Goal: Task Accomplishment & Management: Complete application form

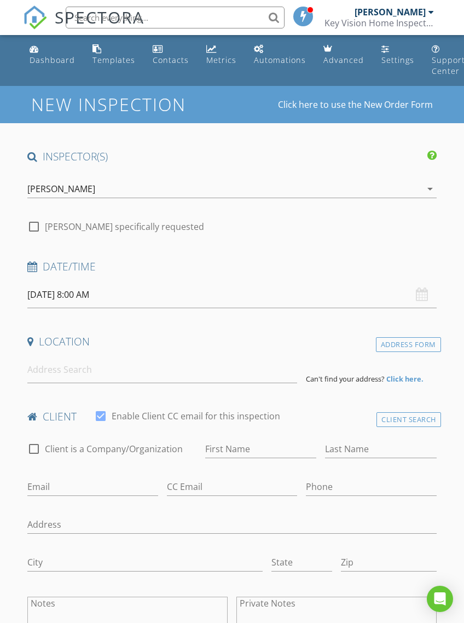
click at [56, 295] on input "[DATE] 8:00 AM" at bounding box center [231, 294] width 409 height 27
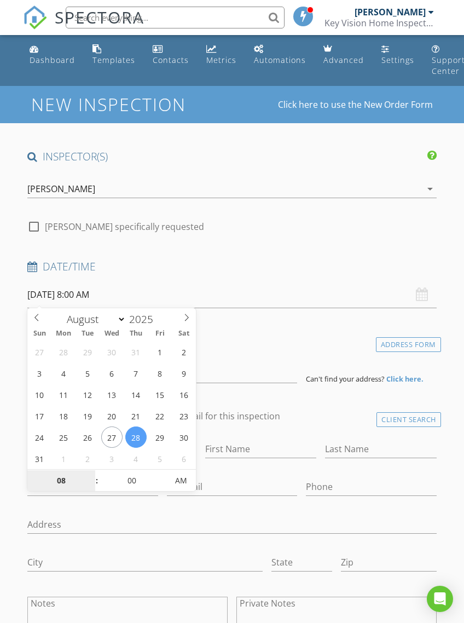
type input "[DATE] 8:00 AM"
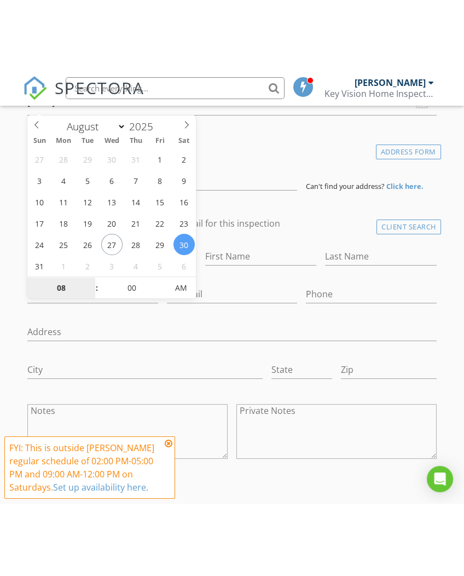
scroll to position [265, 0]
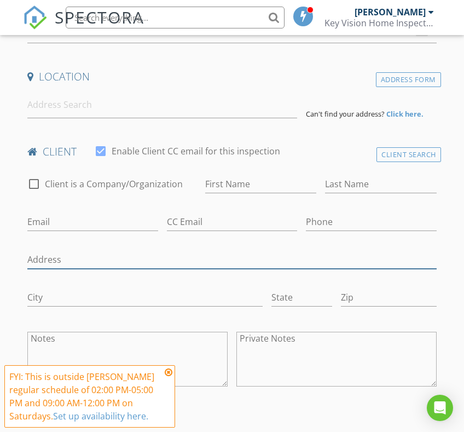
click at [259, 256] on input "Address" at bounding box center [231, 260] width 409 height 18
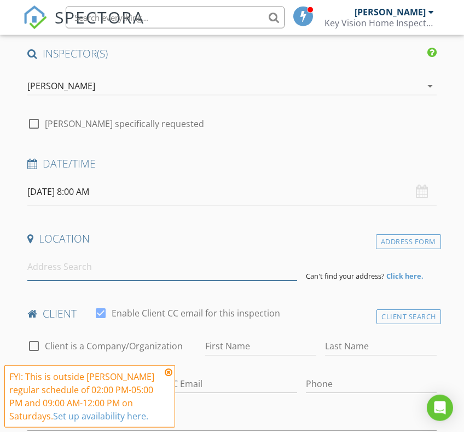
click at [273, 271] on input at bounding box center [162, 267] width 270 height 27
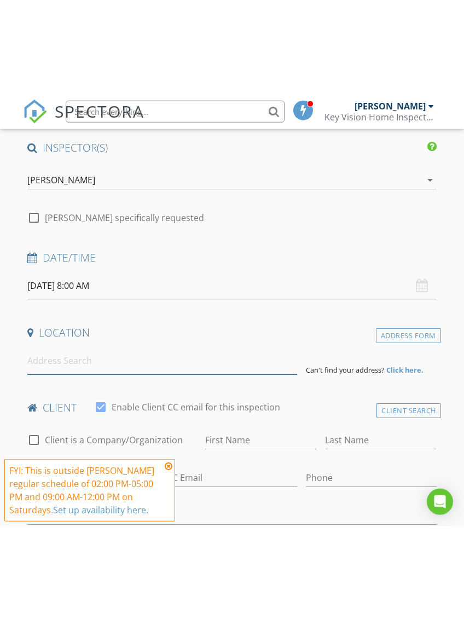
scroll to position [103, 0]
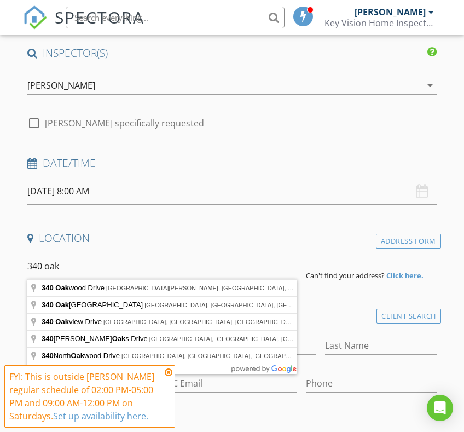
type input "340 Oakwood Drive, Mount Holly, NC, USA"
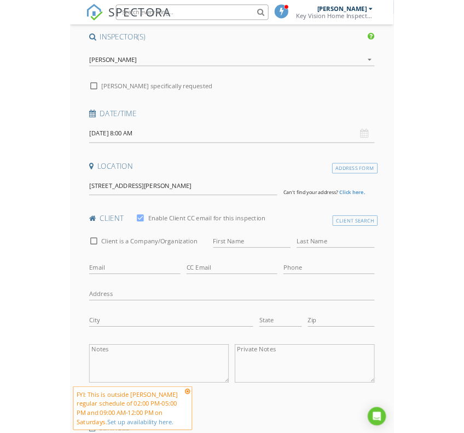
scroll to position [103, 0]
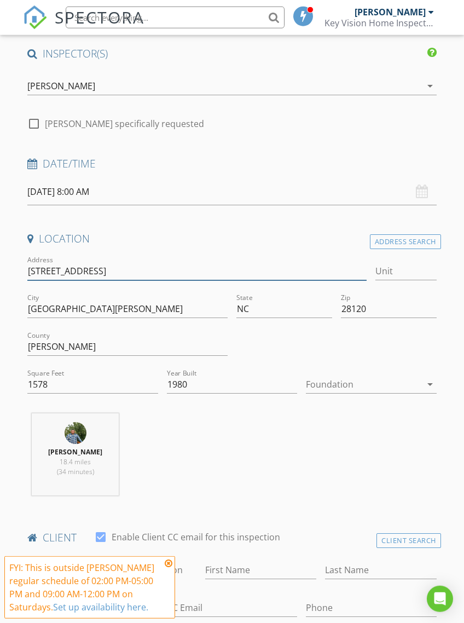
click at [146, 262] on input "340 Oakwood Dr" at bounding box center [197, 271] width 340 height 18
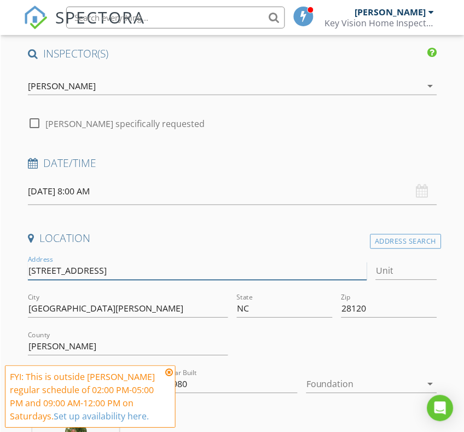
scroll to position [103, 0]
click at [103, 266] on input "340 Oakwood Dr" at bounding box center [197, 271] width 340 height 18
type input "340 Oakw"
type input "340 Oakwi"
type input "1775"
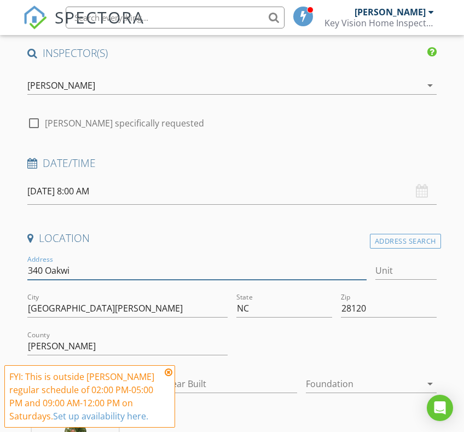
type input "1962"
type input "340 O"
type input "340 Oakview dr"
click at [165, 372] on icon at bounding box center [169, 372] width 8 height 9
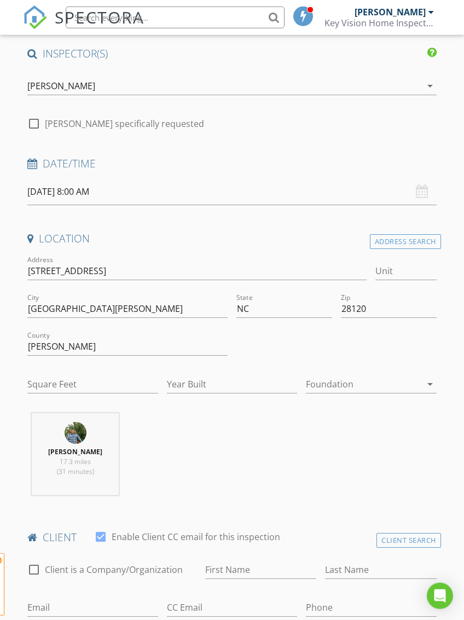
click at [30, 234] on icon at bounding box center [30, 239] width 6 height 10
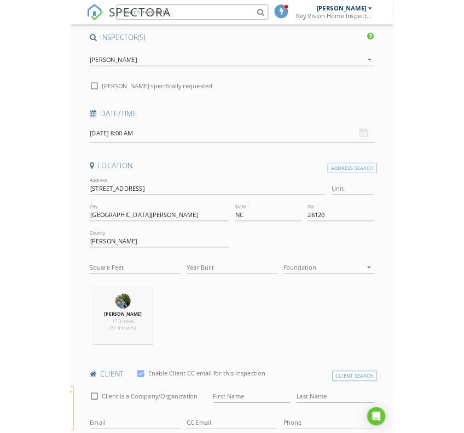
scroll to position [103, 0]
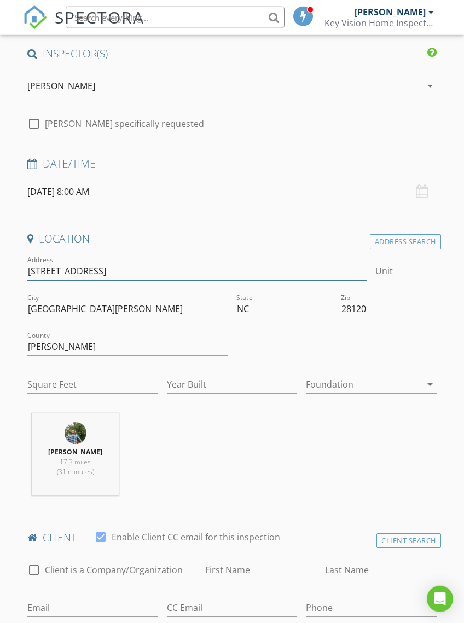
click at [48, 275] on input "340 Oakview dr" at bounding box center [197, 271] width 340 height 18
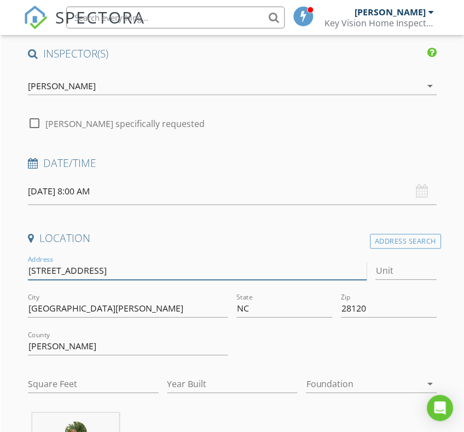
scroll to position [103, 0]
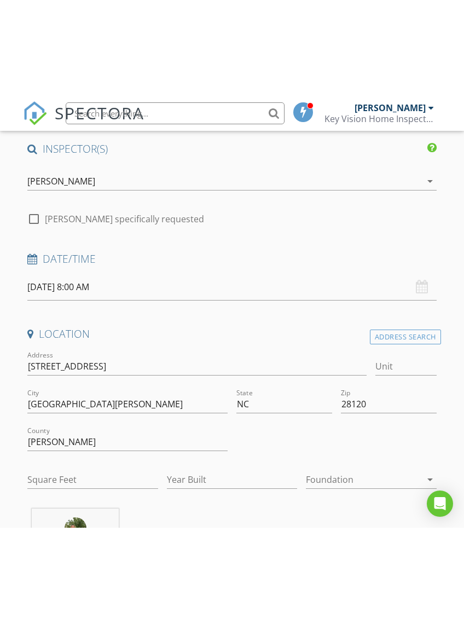
scroll to position [103, 0]
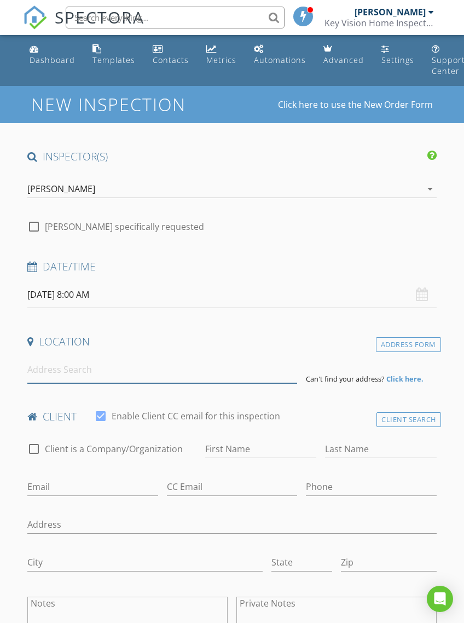
click at [106, 375] on input at bounding box center [162, 369] width 270 height 27
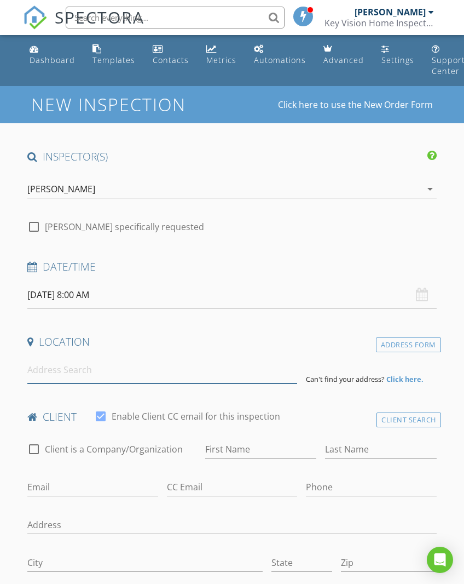
click at [143, 374] on input at bounding box center [162, 369] width 270 height 27
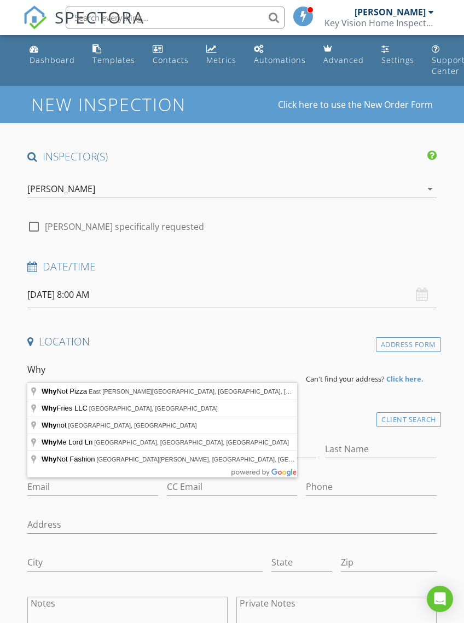
type input "Wh"
type input "A"
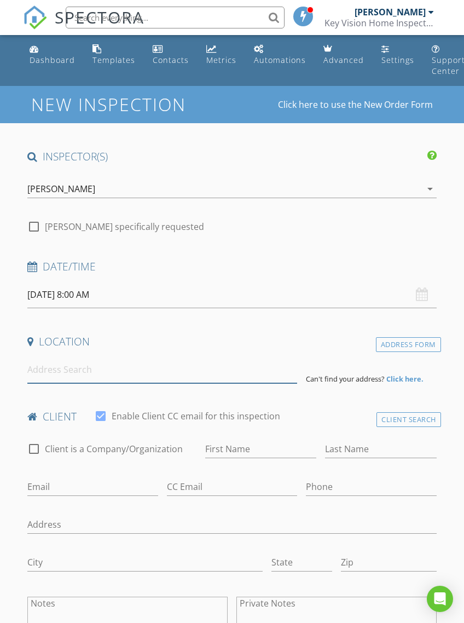
type input "4"
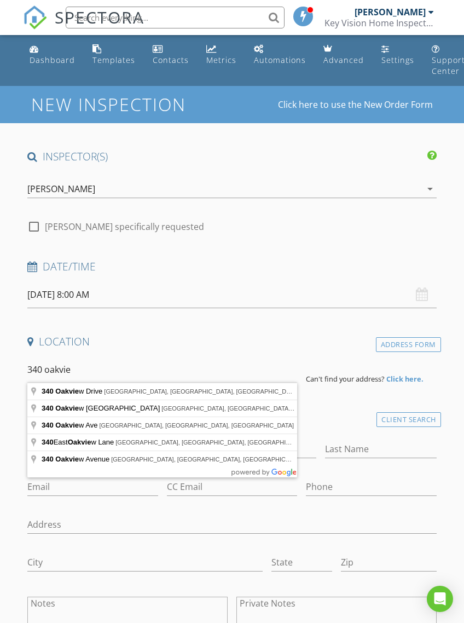
type input "340 Oakview Drive, Salisbury, NC, USA"
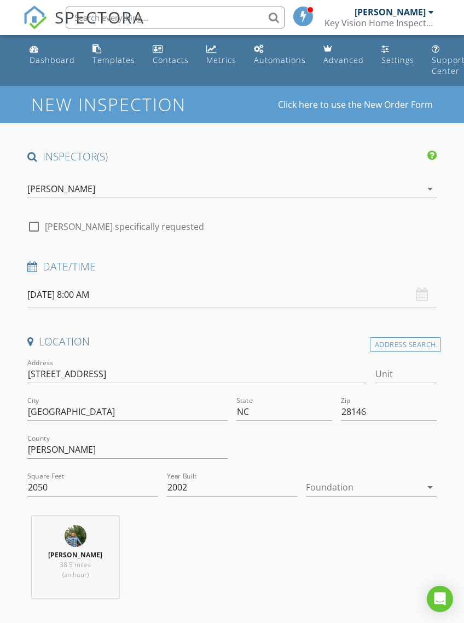
click at [356, 491] on div at bounding box center [363, 488] width 115 height 18
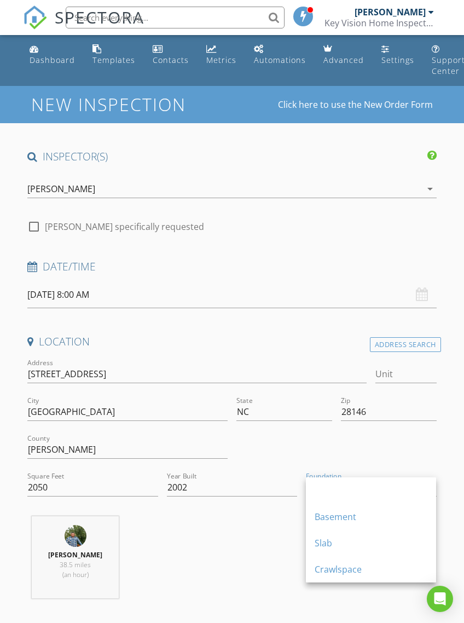
click at [339, 573] on div "Crawlspace" at bounding box center [371, 569] width 113 height 13
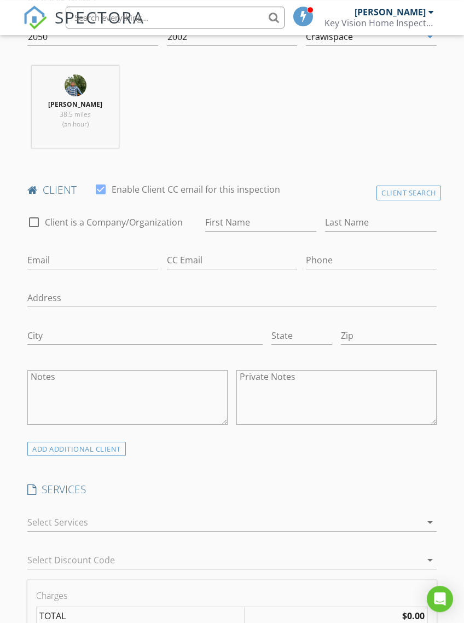
scroll to position [446, 0]
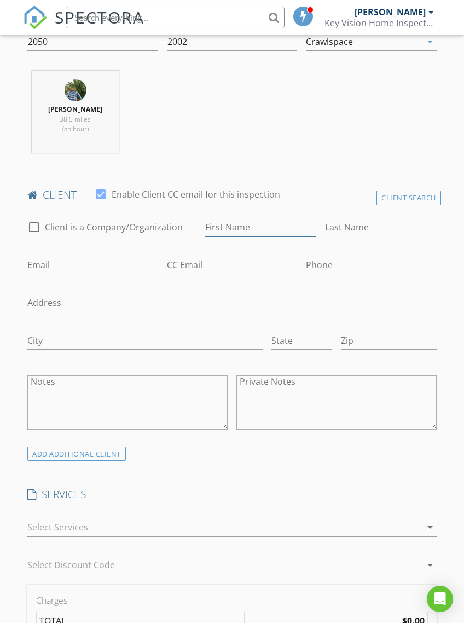
click at [268, 233] on input "First Name" at bounding box center [260, 227] width 111 height 18
type input "Vanessa"
click at [355, 232] on input "Last Name" at bounding box center [380, 227] width 111 height 18
type input "Arteaga"
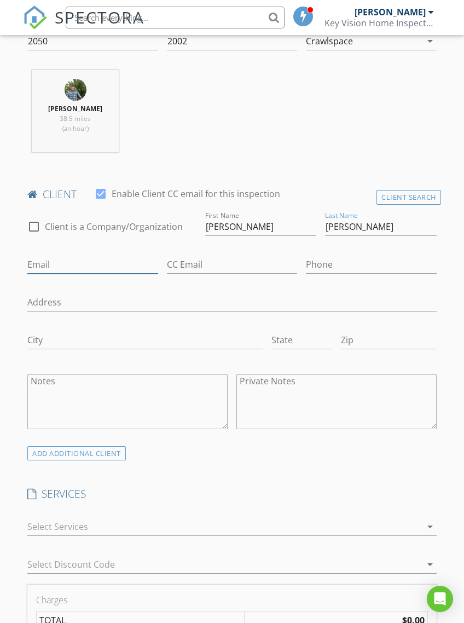
click at [135, 263] on input "Email" at bounding box center [92, 265] width 130 height 18
click at [94, 265] on input "Email" at bounding box center [92, 265] width 130 height 18
paste input "Arteagavb@yahoo.com"
type input "Arteagavb@yahoo.com"
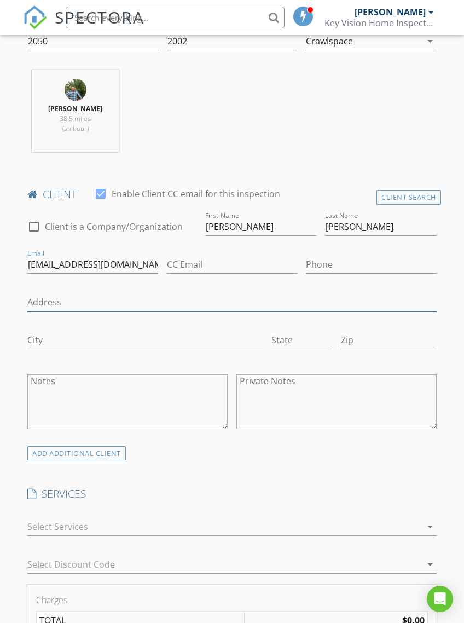
click at [160, 299] on input "Address" at bounding box center [231, 303] width 409 height 18
click at [137, 300] on input "Address" at bounding box center [231, 303] width 409 height 18
paste input "704-495-1553"
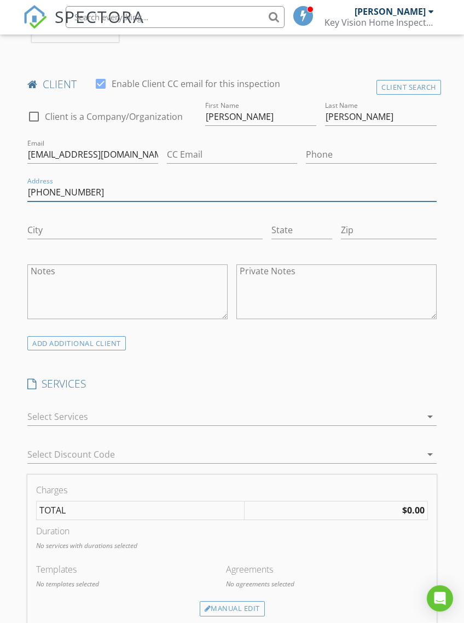
scroll to position [556, 0]
type input "704-495-1553"
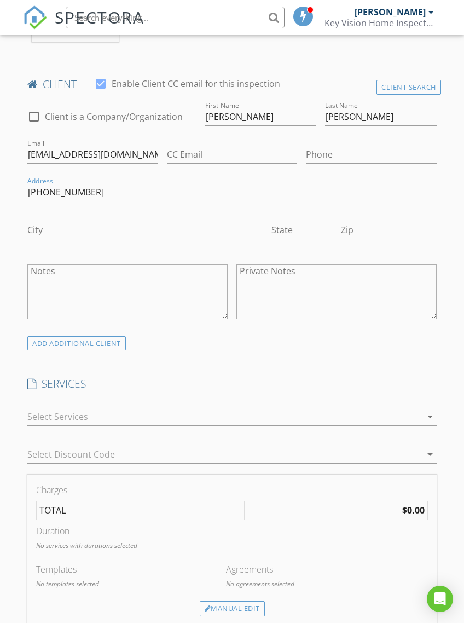
click at [49, 343] on div "ADD ADDITIONAL client" at bounding box center [76, 343] width 99 height 15
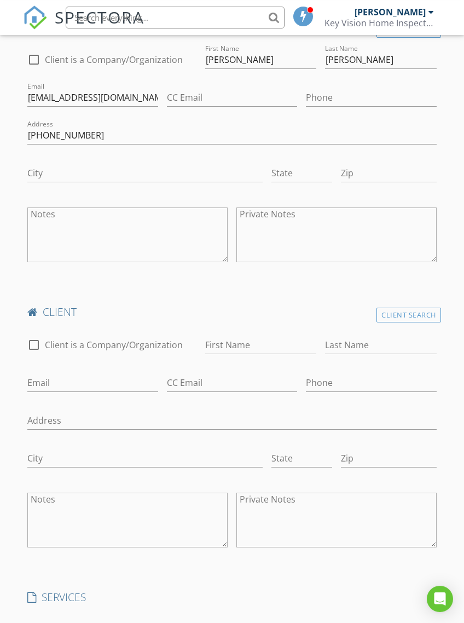
scroll to position [615, 0]
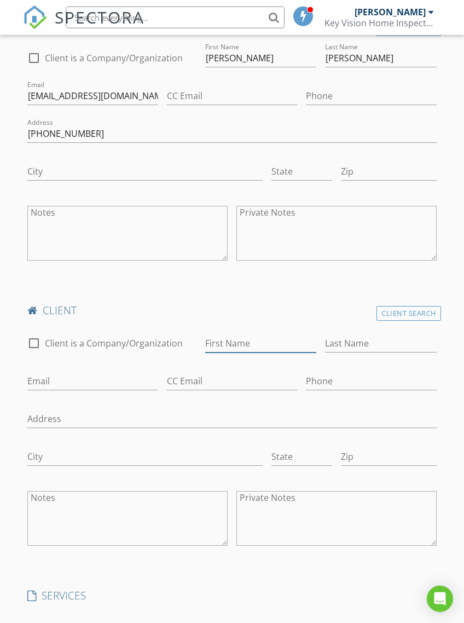
click at [244, 344] on input "First Name" at bounding box center [260, 344] width 111 height 18
type input "[PERSON_NAME]"
click at [360, 344] on input "Last Name" at bounding box center [380, 343] width 111 height 18
type input "[PERSON_NAME]"
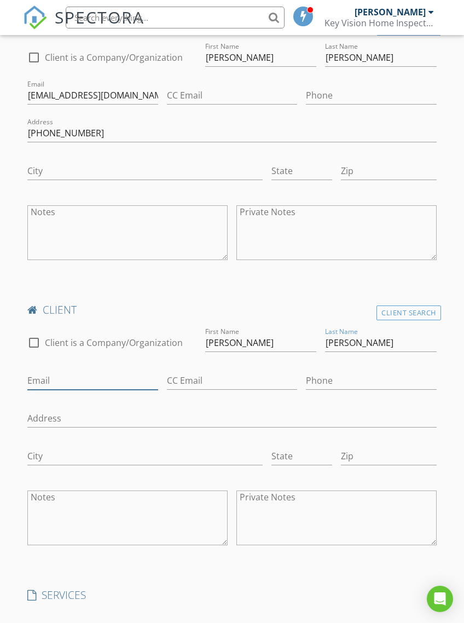
click at [39, 380] on input "Email" at bounding box center [92, 381] width 130 height 18
paste input "Sanchez19eddie@icould.com"
type input "Sanchez19eddie@icould.com"
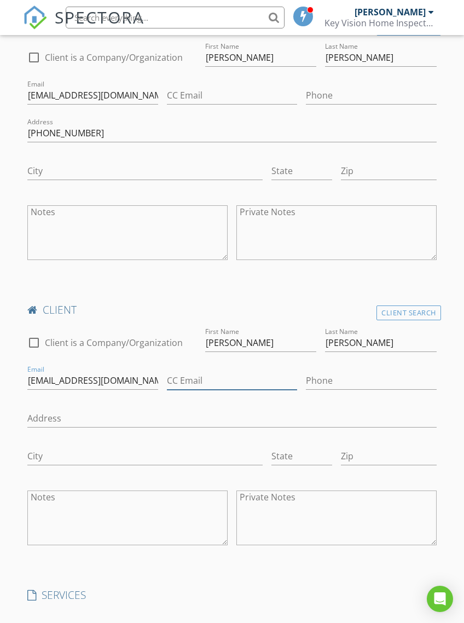
click at [243, 378] on input "CC Email" at bounding box center [232, 381] width 130 height 18
click at [236, 374] on input "CC Email" at bounding box center [232, 381] width 130 height 18
paste input "[PHONE_NUMBER]"
type input "[PHONE_NUMBER]"
click at [188, 383] on input "[PHONE_NUMBER]" at bounding box center [232, 381] width 130 height 18
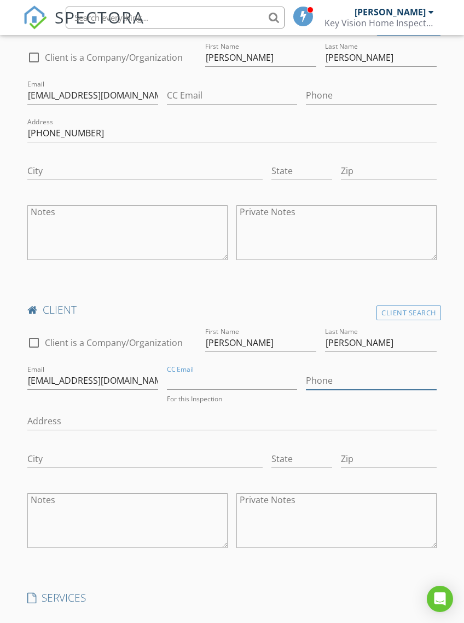
click at [347, 387] on input "Phone" at bounding box center [371, 381] width 130 height 18
click at [342, 386] on input "Phone" at bounding box center [371, 381] width 130 height 18
click at [341, 385] on input "Phone" at bounding box center [371, 381] width 130 height 18
click at [332, 384] on input "Phone" at bounding box center [371, 381] width 130 height 18
paste input "[PHONE_NUMBER]"
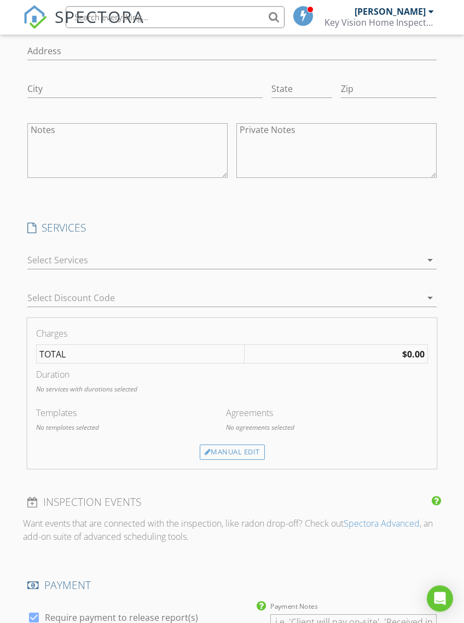
scroll to position [982, 0]
type input "[PHONE_NUMBER]"
click at [428, 261] on icon "arrow_drop_down" at bounding box center [430, 260] width 13 height 13
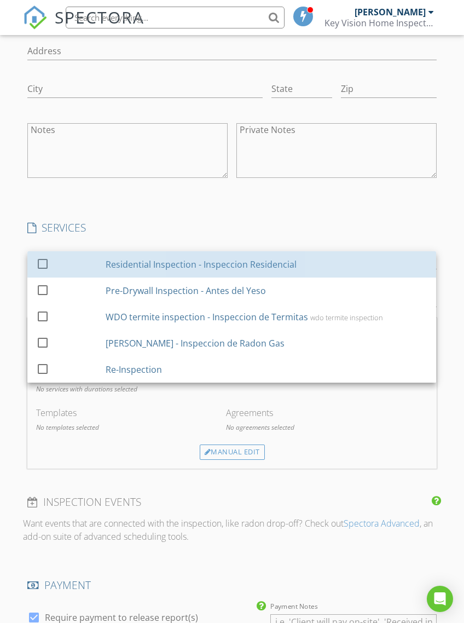
click at [298, 270] on div "Residential Inspection - Inspeccion Residencial" at bounding box center [267, 265] width 322 height 22
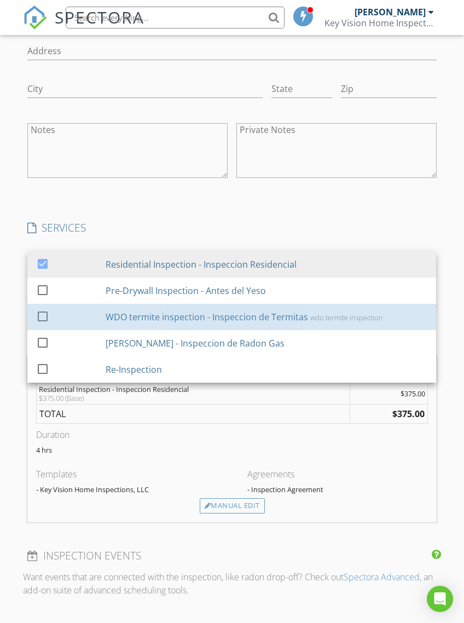
click at [300, 319] on div "WDO termite inspection - Inspeccion de Termitas" at bounding box center [207, 316] width 203 height 13
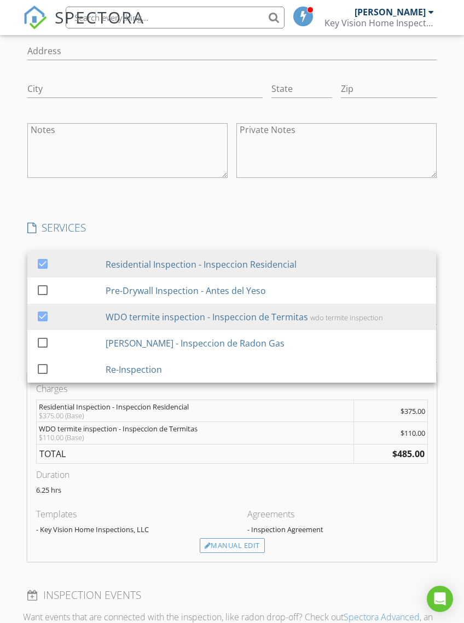
click at [296, 343] on div "[PERSON_NAME] - Inspeccion de Radon Gas" at bounding box center [267, 343] width 322 height 22
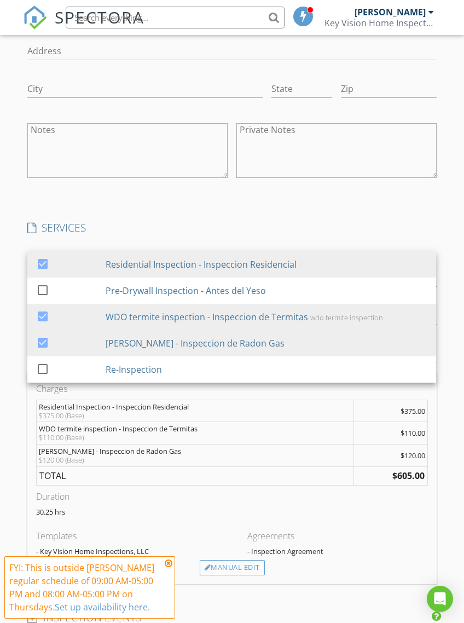
click at [395, 530] on div "Agreements" at bounding box center [338, 536] width 181 height 13
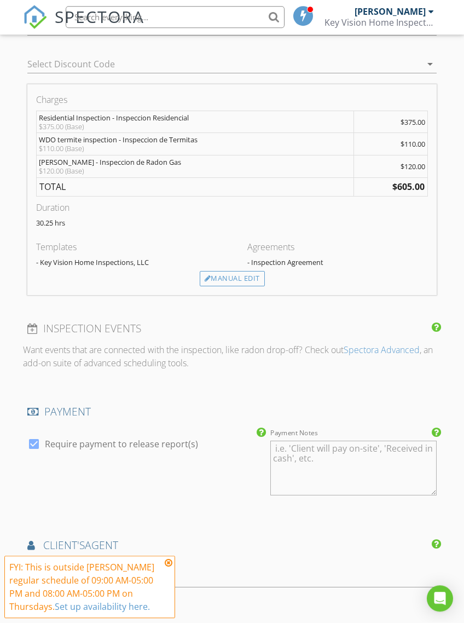
click at [242, 282] on div "Manual Edit" at bounding box center [232, 279] width 65 height 15
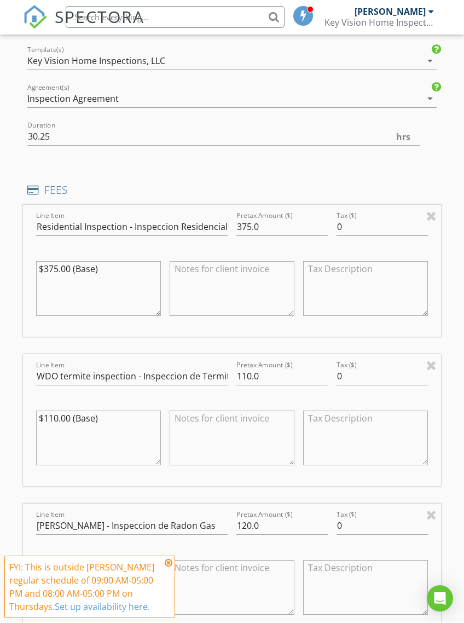
scroll to position [1182, 0]
click at [249, 229] on input "375.0" at bounding box center [282, 227] width 91 height 18
type input "510.0"
click at [53, 272] on textarea "$375.00 (Base)" at bounding box center [98, 288] width 125 height 55
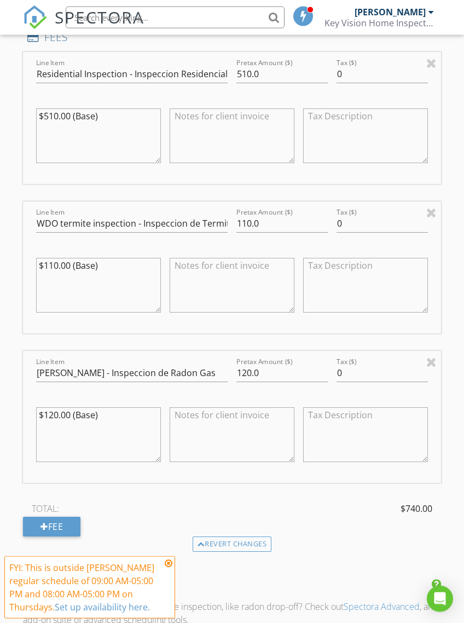
scroll to position [1367, 0]
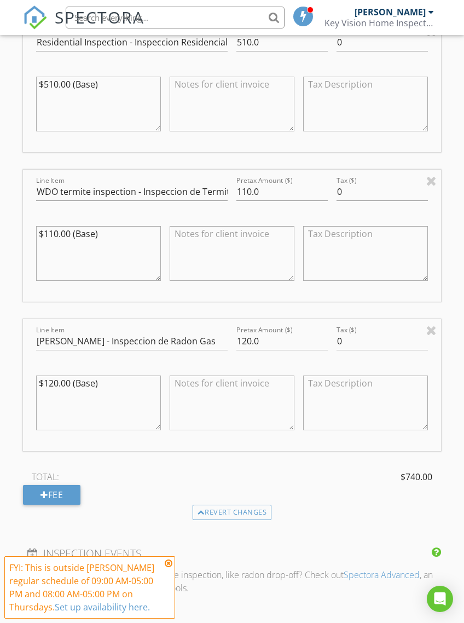
type textarea "$510.00 (Base)"
click at [332, 488] on div "TOTAL: $740.00 Fee" at bounding box center [232, 487] width 418 height 36
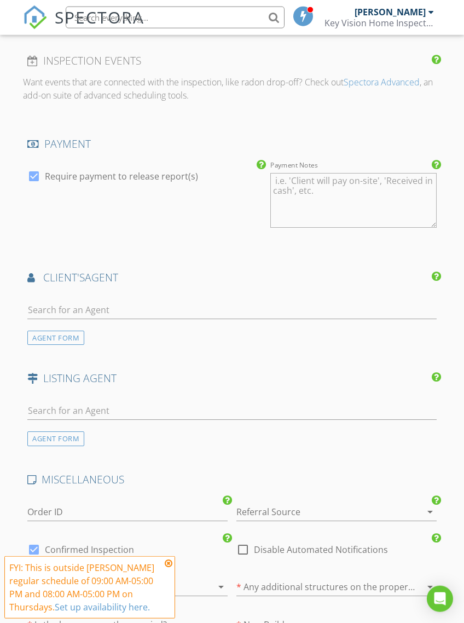
scroll to position [1860, 0]
click at [257, 312] on input "text" at bounding box center [231, 310] width 409 height 18
type input "[PERSON_NAME]"
click at [172, 336] on li "[PERSON_NAME]" at bounding box center [232, 334] width 408 height 31
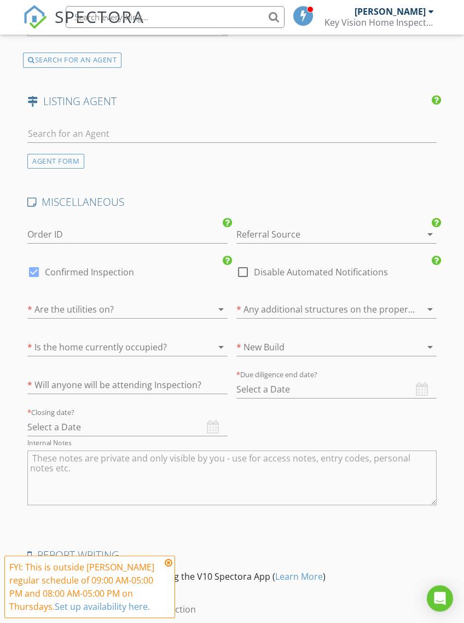
scroll to position [2440, 0]
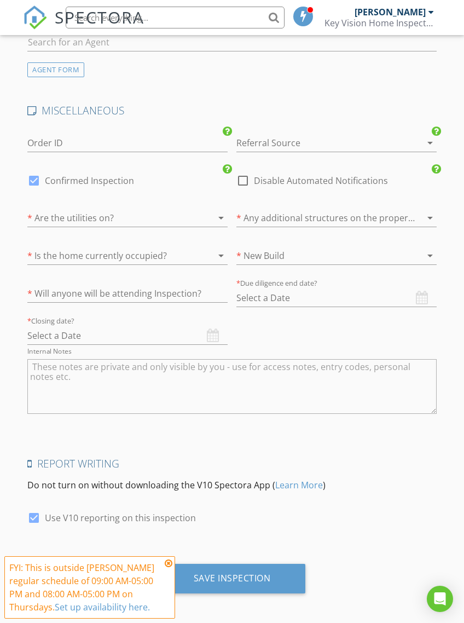
click at [217, 218] on icon "arrow_drop_down" at bounding box center [221, 217] width 13 height 13
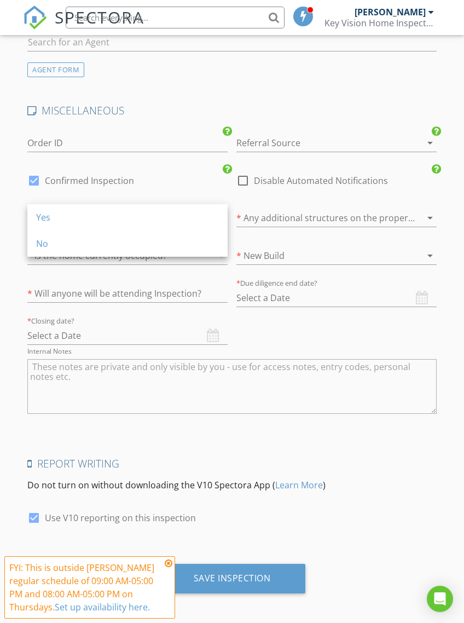
click at [169, 222] on div "Yes" at bounding box center [127, 217] width 183 height 13
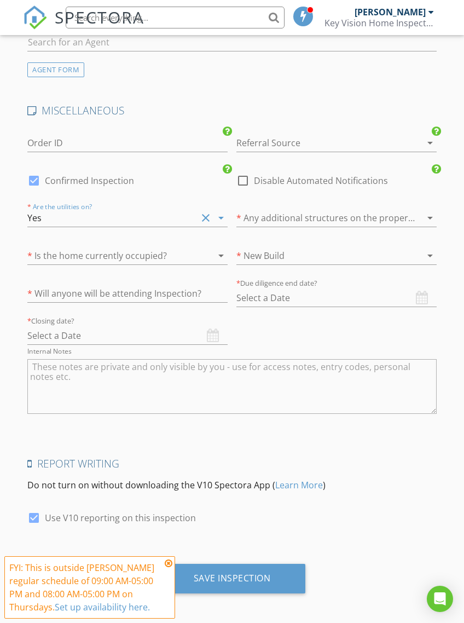
click at [221, 251] on icon "arrow_drop_down" at bounding box center [221, 255] width 13 height 13
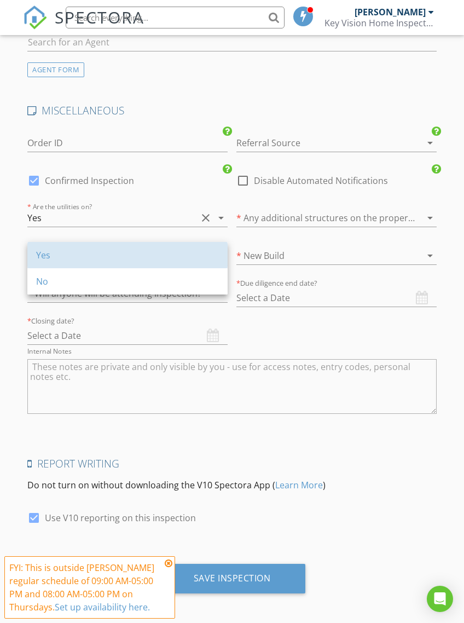
click at [163, 256] on div "Yes" at bounding box center [127, 255] width 183 height 13
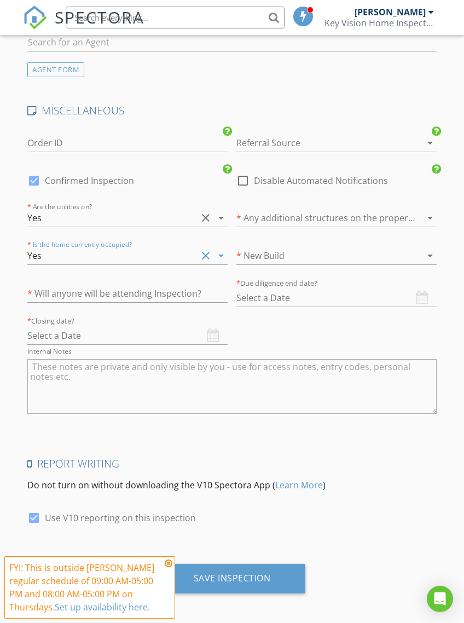
click at [425, 220] on icon "arrow_drop_down" at bounding box center [430, 217] width 13 height 13
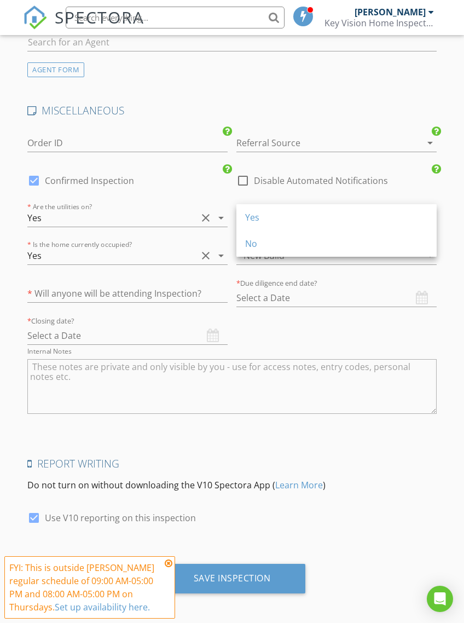
click at [350, 235] on div "No" at bounding box center [336, 244] width 183 height 26
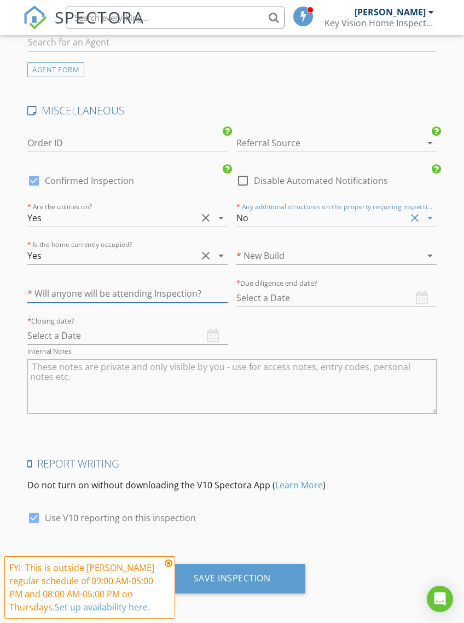
click at [200, 294] on input "text" at bounding box center [127, 294] width 200 height 18
type input "Yes"
click at [388, 253] on div at bounding box center [322, 256] width 170 height 18
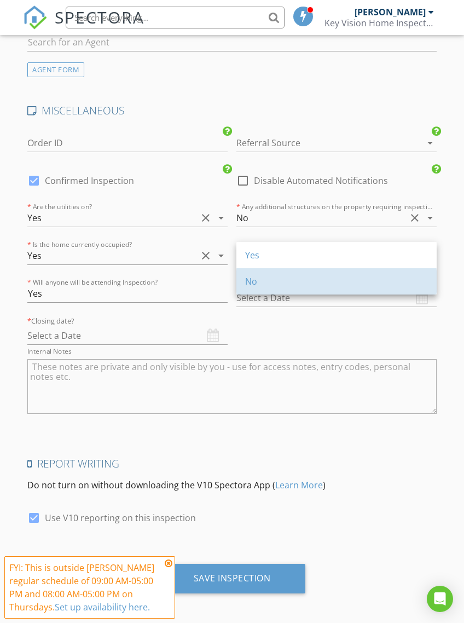
click at [319, 284] on div "No" at bounding box center [336, 281] width 183 height 13
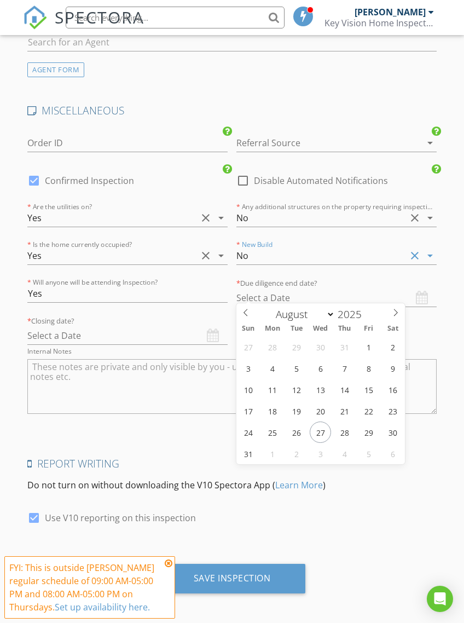
click at [393, 315] on icon at bounding box center [396, 313] width 8 height 8
select select "8"
type input "[DATE]"
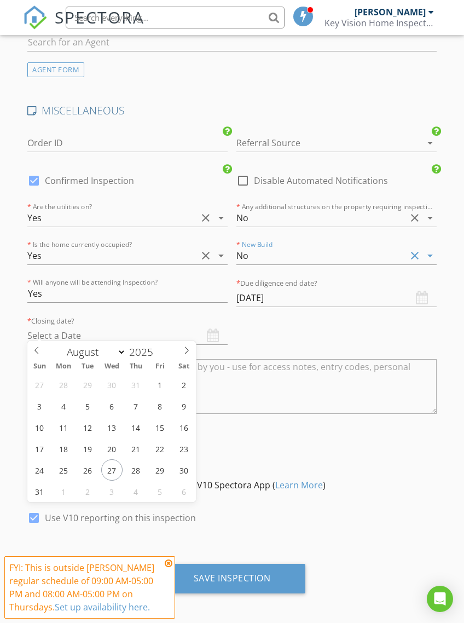
click at [188, 354] on icon at bounding box center [187, 351] width 8 height 8
click at [191, 353] on span at bounding box center [186, 348] width 19 height 15
select select "9"
type input "[DATE]"
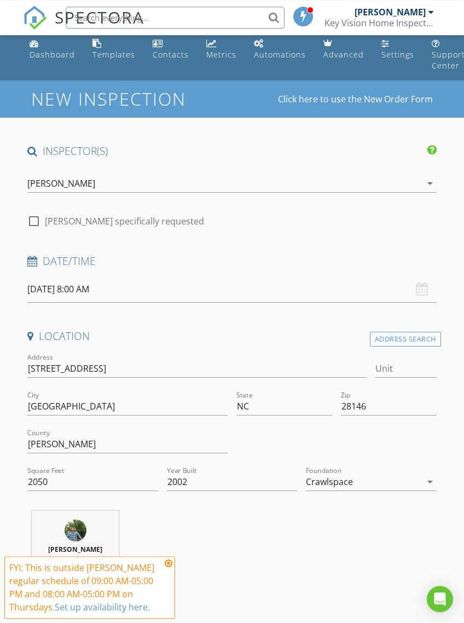
scroll to position [0, 0]
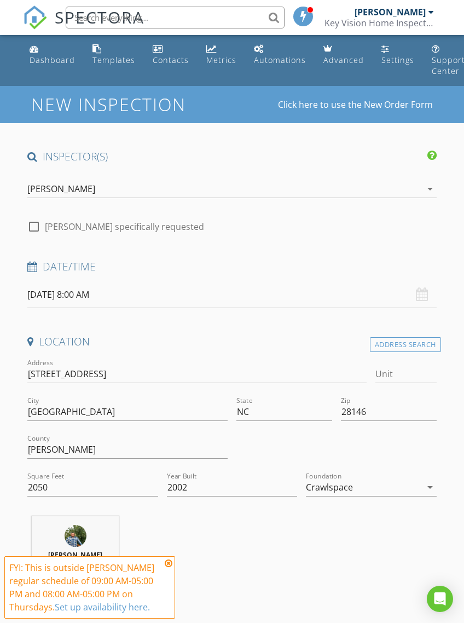
click at [49, 296] on input "08/28/2025 8:00 AM" at bounding box center [231, 294] width 409 height 27
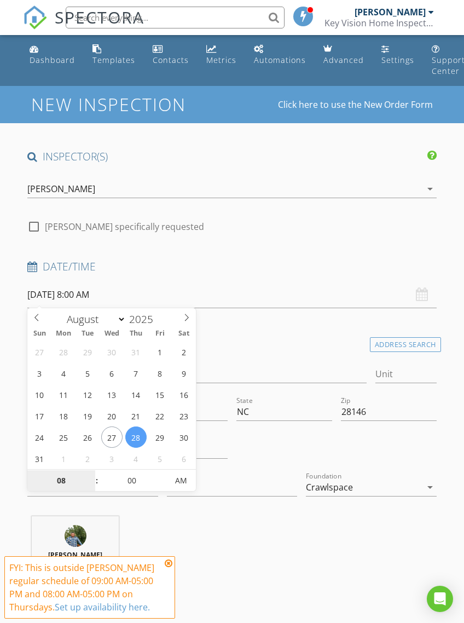
type input "[DATE] 8:00 AM"
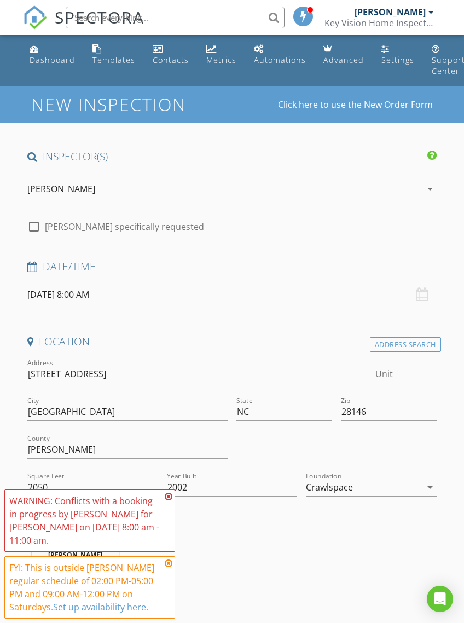
click at [103, 295] on input "[DATE] 8:00 AM" at bounding box center [231, 294] width 409 height 27
click at [213, 266] on h4 "Date/Time" at bounding box center [231, 267] width 409 height 14
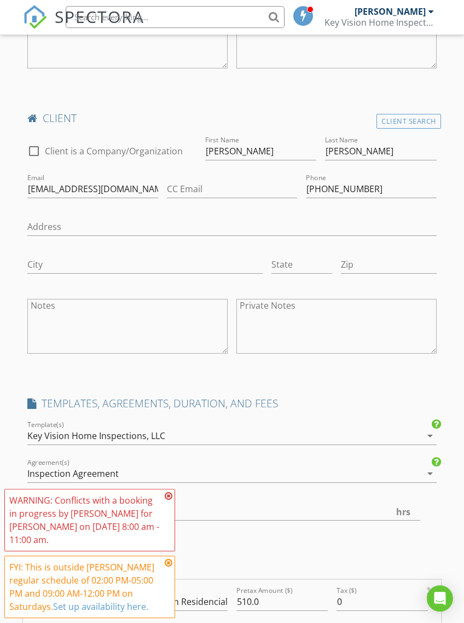
scroll to position [808, 0]
click at [168, 562] on icon at bounding box center [169, 563] width 8 height 9
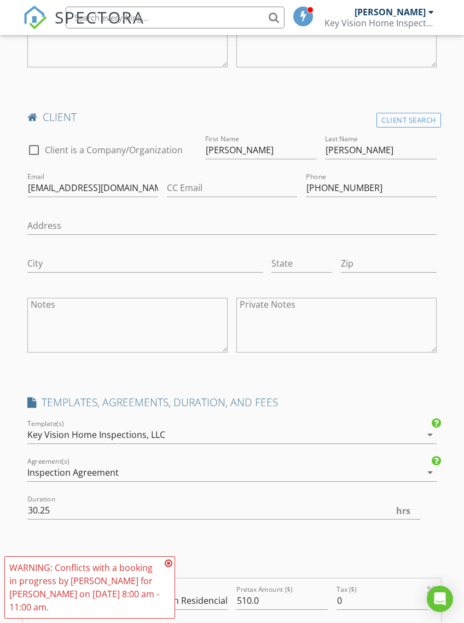
click at [167, 562] on icon at bounding box center [169, 563] width 8 height 9
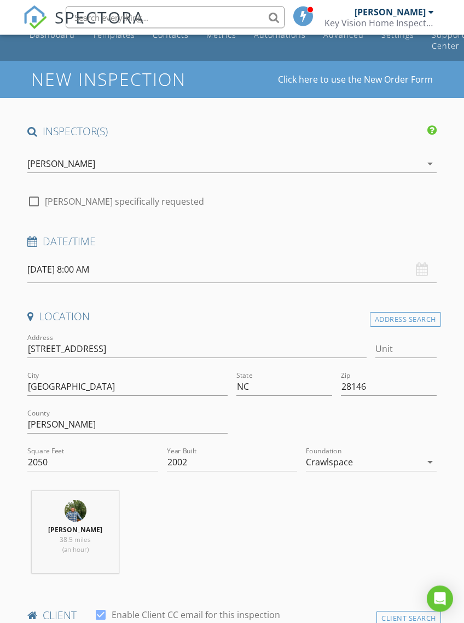
scroll to position [0, 0]
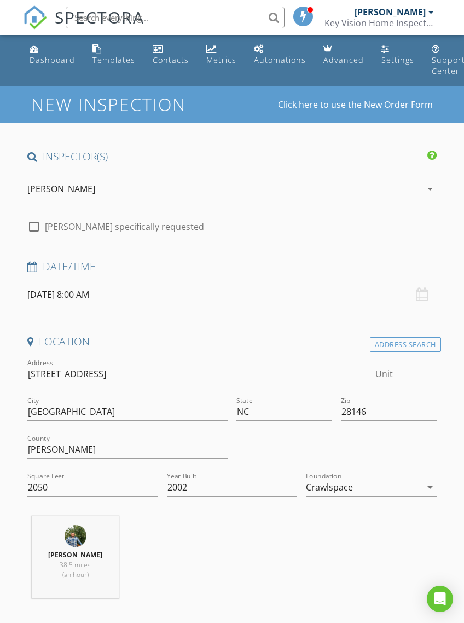
click at [48, 296] on input "[DATE] 8:00 AM" at bounding box center [231, 294] width 409 height 27
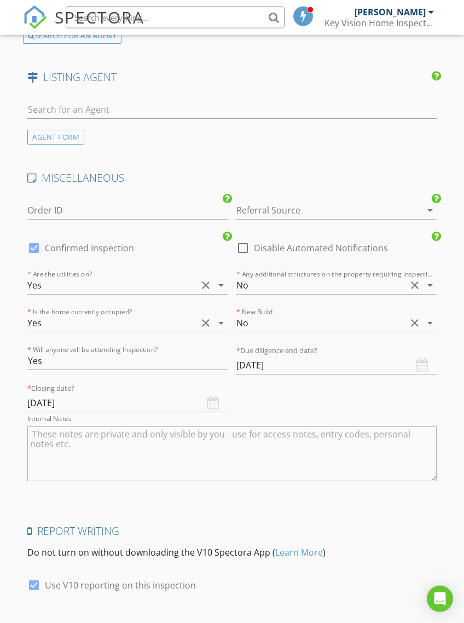
scroll to position [2440, 0]
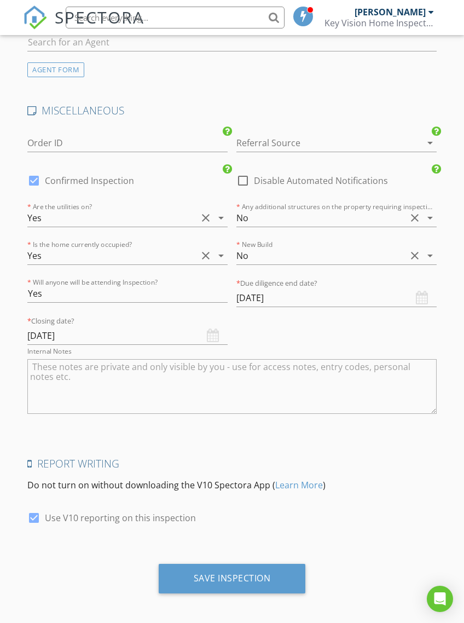
click at [248, 573] on div "Save Inspection" at bounding box center [232, 578] width 77 height 11
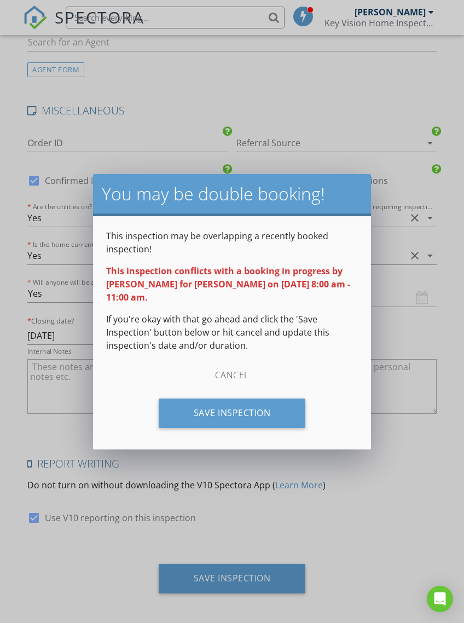
click at [259, 417] on div "Save Inspection" at bounding box center [232, 414] width 147 height 30
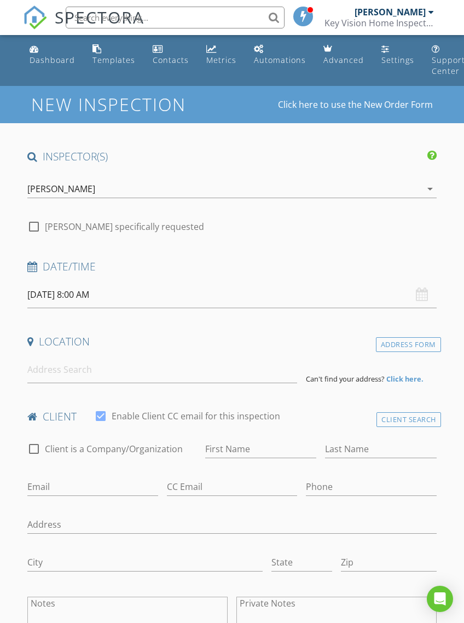
click at [109, 64] on div "Templates" at bounding box center [114, 60] width 43 height 10
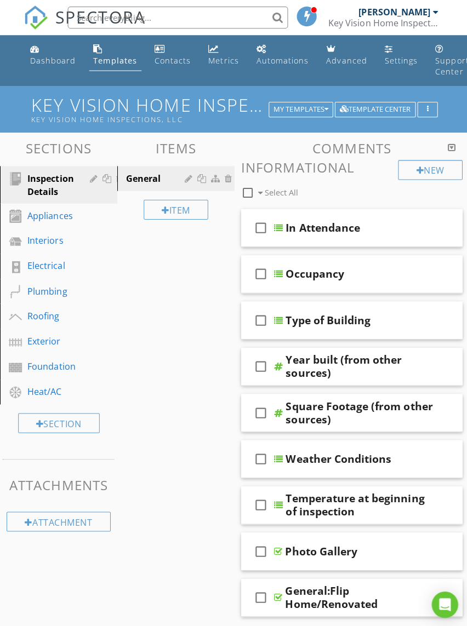
click at [62, 57] on div "Dashboard" at bounding box center [52, 60] width 45 height 10
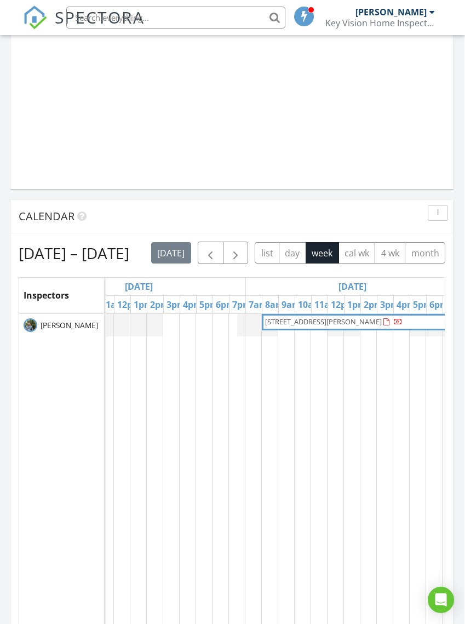
scroll to position [0, 507]
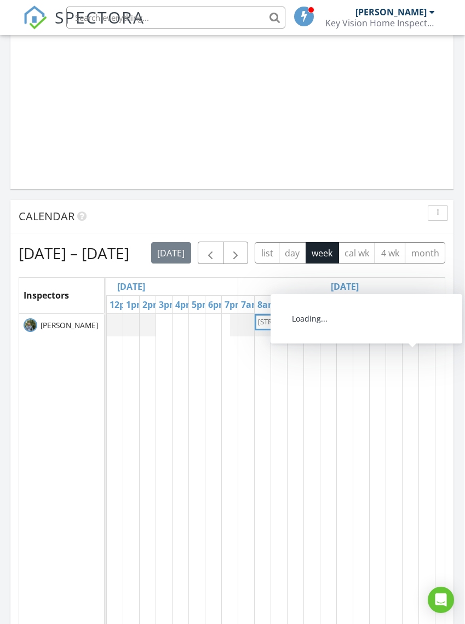
click at [401, 327] on span "[STREET_ADDRESS][PERSON_NAME]" at bounding box center [412, 322] width 311 height 11
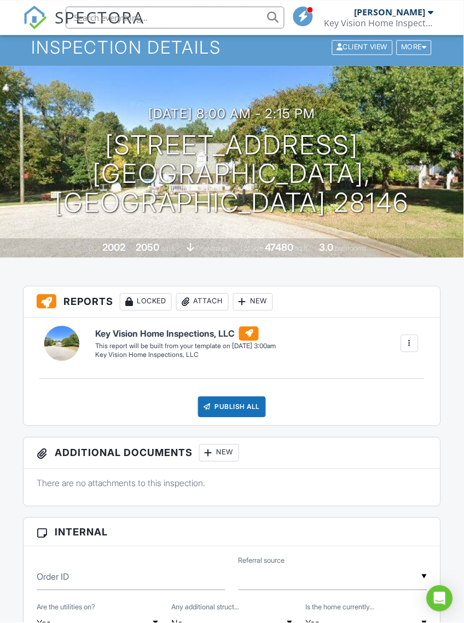
scroll to position [59, 0]
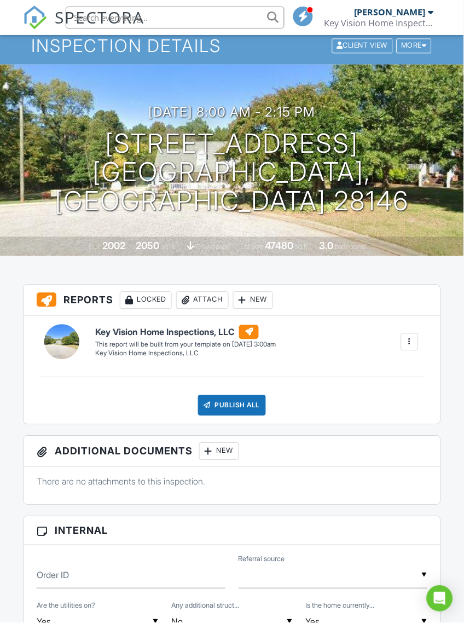
click at [402, 345] on div at bounding box center [410, 342] width 18 height 18
click at [332, 354] on div "Key Vision Home Inspections, LLC Key Vision Home Inspections, LLC Edit View Key…" at bounding box center [257, 341] width 336 height 33
click at [183, 353] on div "Key Vision Home Inspections, LLC" at bounding box center [185, 353] width 181 height 9
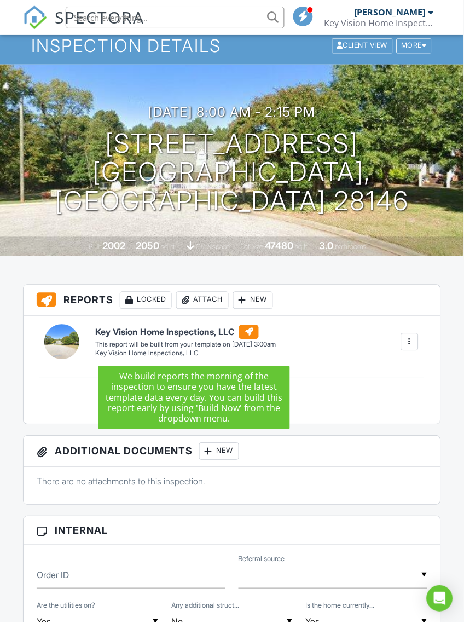
click at [331, 363] on div "Key Vision Home Inspections, LLC Key Vision Home Inspections, LLC Edit View Key…" at bounding box center [232, 371] width 417 height 108
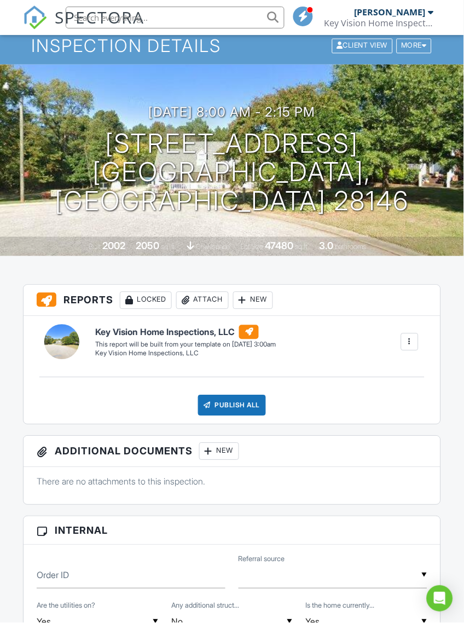
click at [410, 341] on div at bounding box center [410, 342] width 11 height 11
click at [325, 329] on div "Key Vision Home Inspections, LLC Key Vision Home Inspections, LLC Edit View Key…" at bounding box center [257, 341] width 336 height 33
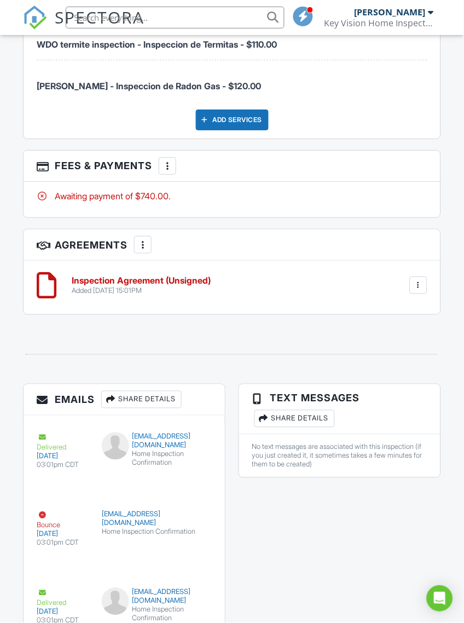
scroll to position [1732, 0]
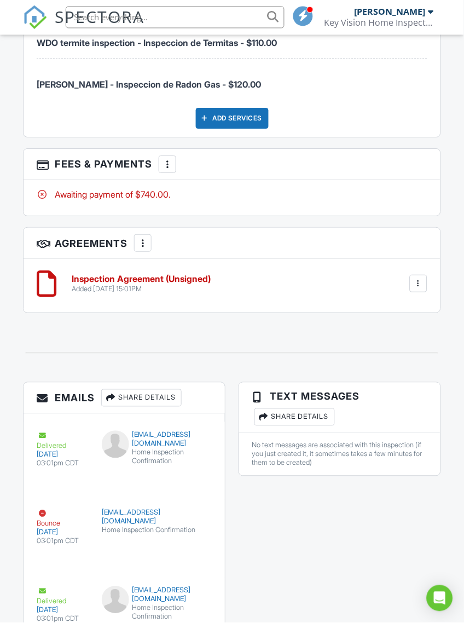
click at [418, 281] on div at bounding box center [418, 284] width 11 height 11
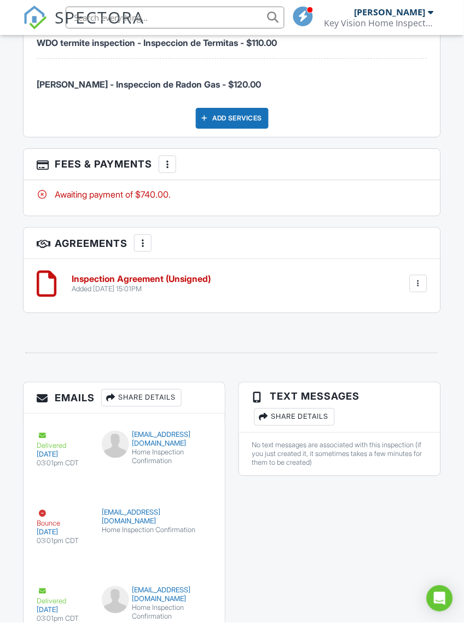
click at [143, 244] on div at bounding box center [142, 243] width 11 height 11
click at [207, 283] on li "Add Agreement" at bounding box center [209, 276] width 135 height 27
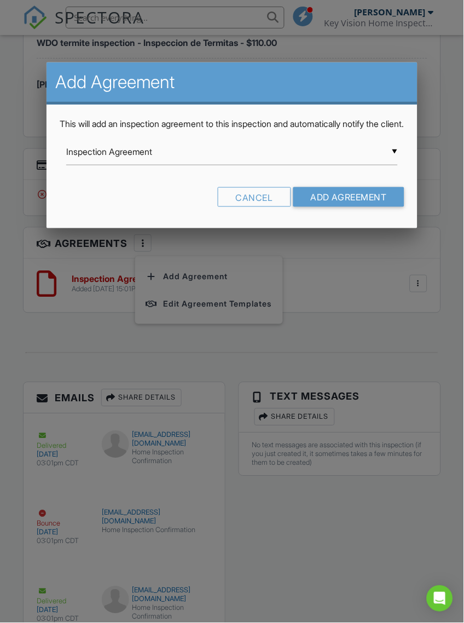
click at [304, 165] on input "Inspection Agreement" at bounding box center [232, 152] width 332 height 27
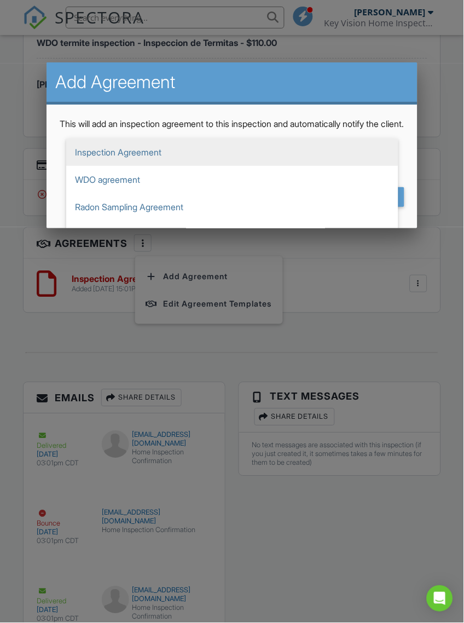
click at [248, 193] on span "WDO agreement" at bounding box center [232, 179] width 332 height 27
type input "WDO agreement"
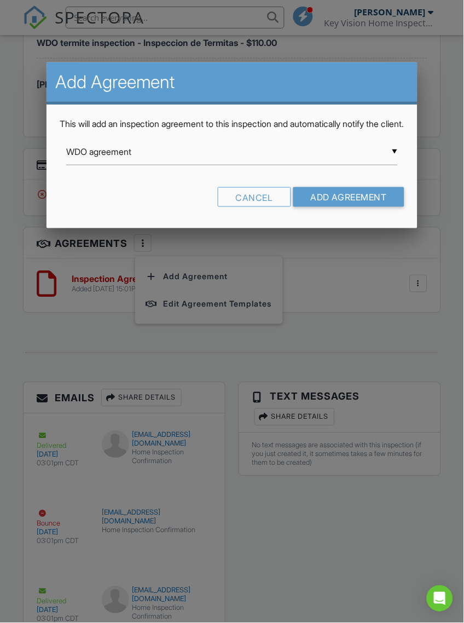
click at [346, 207] on input "Add Agreement" at bounding box center [350, 197] width 112 height 20
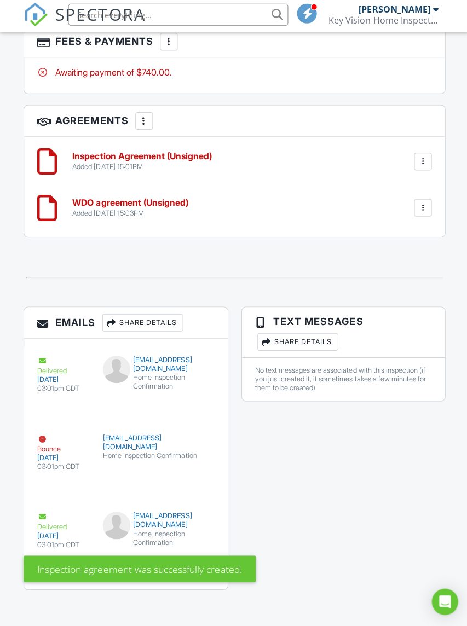
scroll to position [1866, 0]
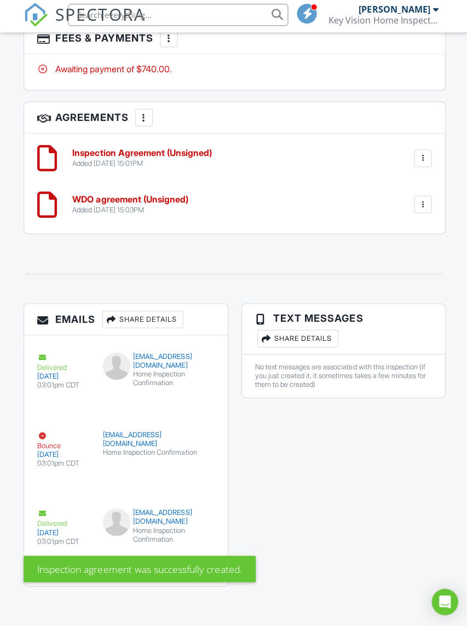
click at [143, 114] on div at bounding box center [143, 119] width 11 height 11
click at [214, 143] on li "Add Agreement" at bounding box center [209, 153] width 135 height 27
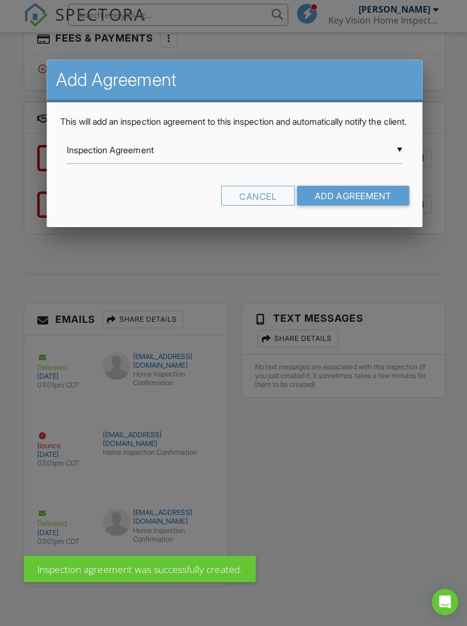
click at [222, 166] on input "Inspection Agreement" at bounding box center [233, 152] width 334 height 27
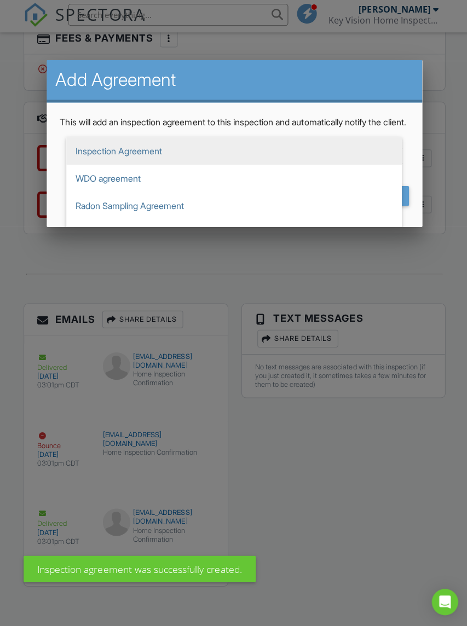
click at [198, 221] on span "Radon Sampling Agreement" at bounding box center [233, 207] width 334 height 27
type input "Radon Sampling Agreement"
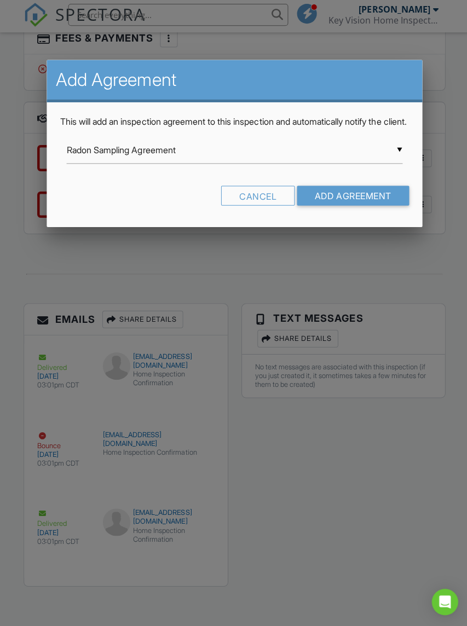
click at [364, 208] on input "Add Agreement" at bounding box center [352, 198] width 112 height 20
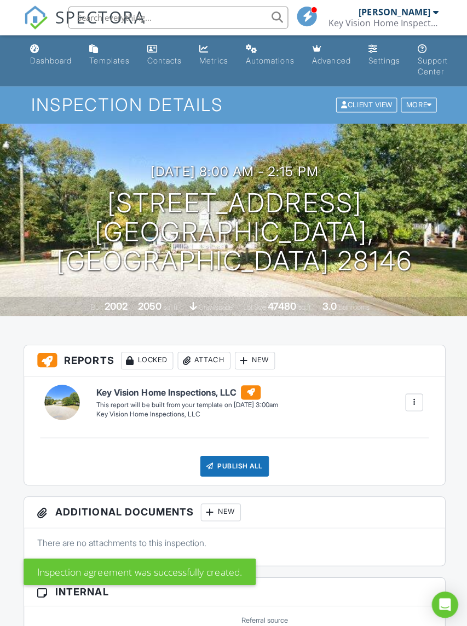
click at [407, 402] on div at bounding box center [412, 400] width 11 height 11
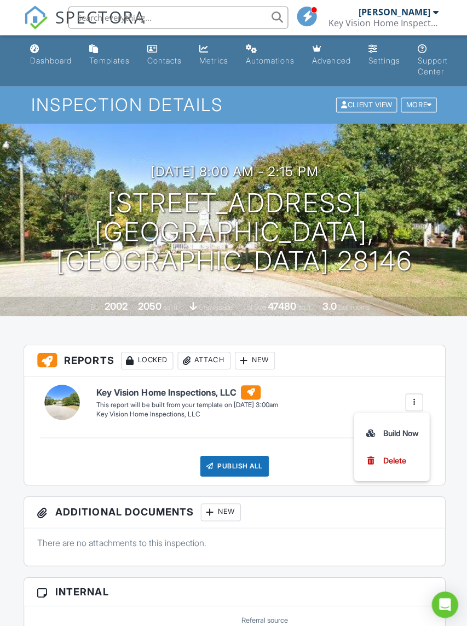
click at [394, 461] on div "Delete" at bounding box center [392, 459] width 23 height 12
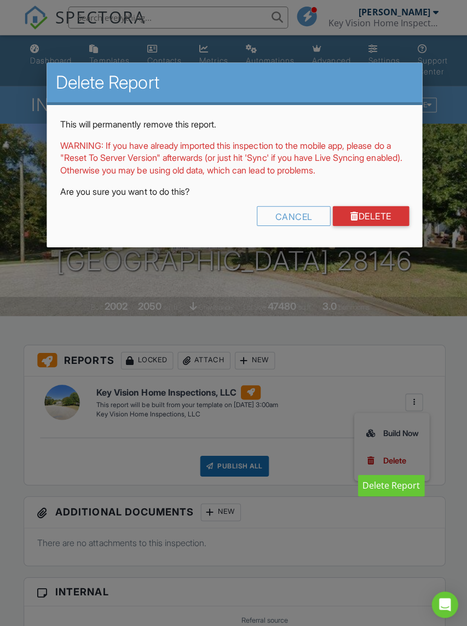
click at [382, 212] on link "Delete" at bounding box center [369, 215] width 76 height 20
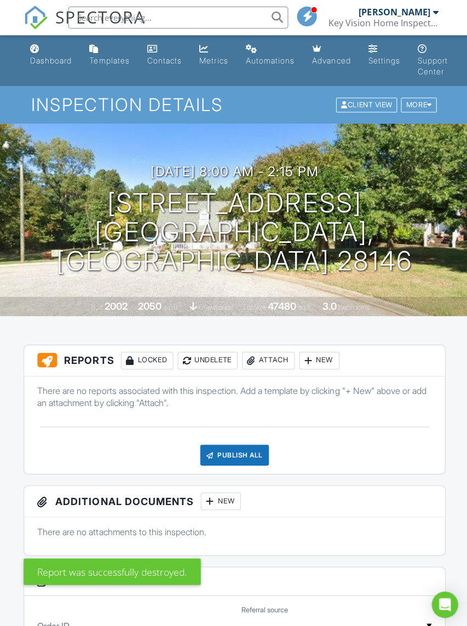
click at [313, 355] on div at bounding box center [307, 359] width 11 height 11
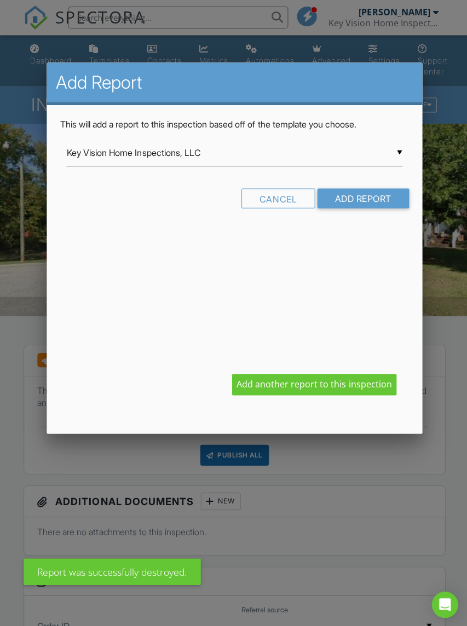
click at [337, 158] on input "Key Vision Home Inspections, LLC" at bounding box center [233, 152] width 334 height 27
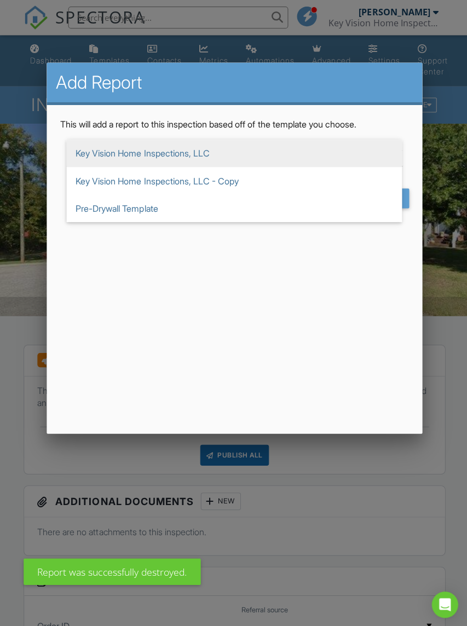
click at [299, 180] on span "Key Vision Home Inspections, LLC - Copy" at bounding box center [233, 179] width 334 height 27
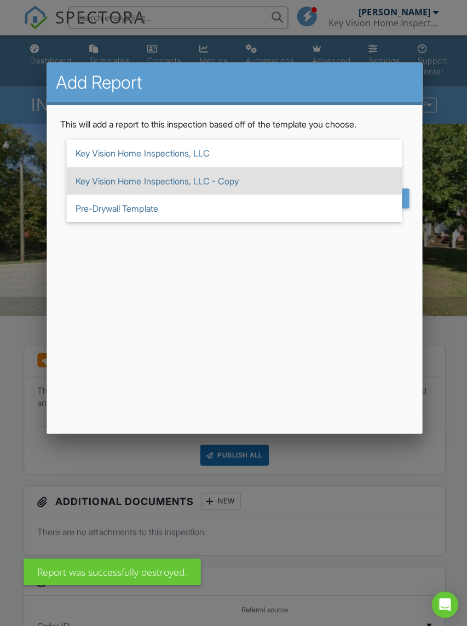
type input "Key Vision Home Inspections, LLC - Copy"
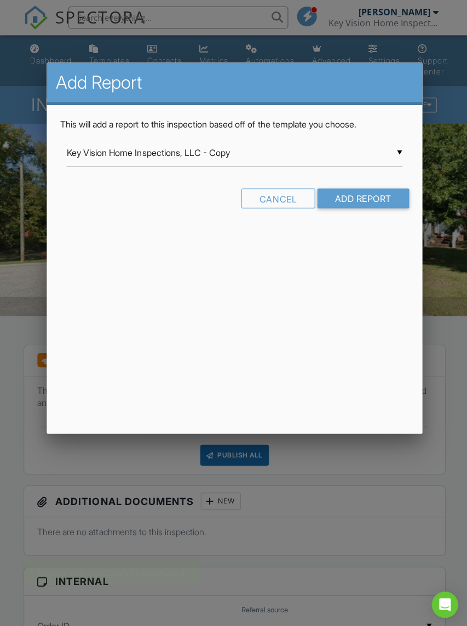
click at [372, 203] on input "Add Report" at bounding box center [361, 198] width 91 height 20
